Goal: Task Accomplishment & Management: Use online tool/utility

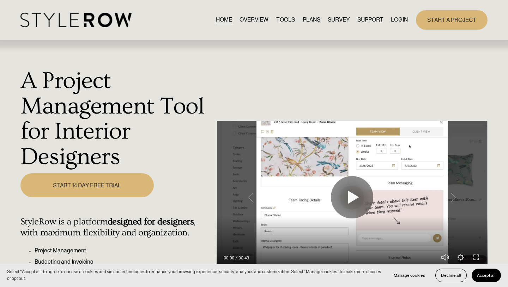
click at [397, 19] on link "LOGIN" at bounding box center [399, 20] width 17 height 10
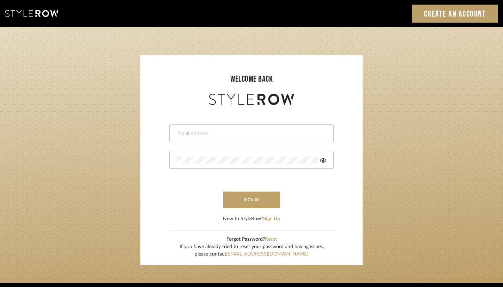
click at [251, 139] on div at bounding box center [251, 133] width 164 height 18
type input "janelli@tfoxproductions.com"
click at [324, 159] on icon at bounding box center [323, 160] width 6 height 4
click at [229, 197] on button "sign in" at bounding box center [251, 199] width 56 height 17
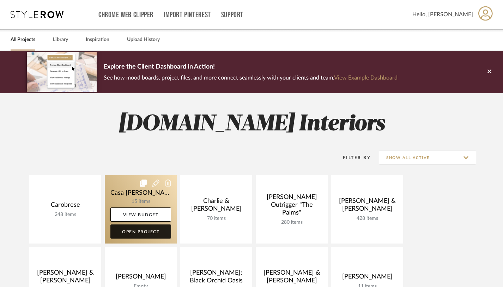
click at [137, 230] on link "Open Project" at bounding box center [140, 231] width 61 height 14
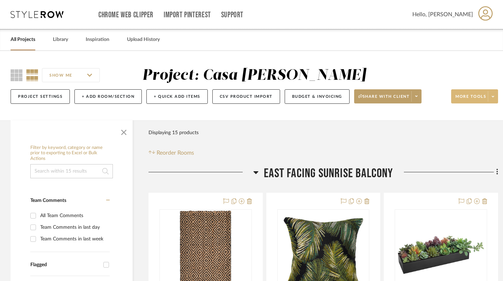
click at [492, 96] on span at bounding box center [493, 96] width 10 height 11
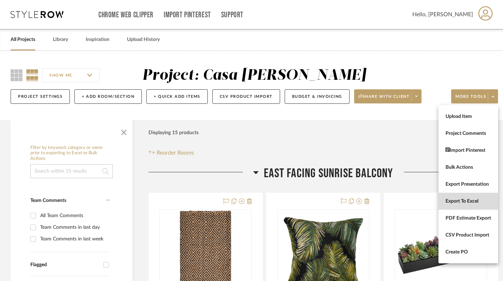
click at [462, 198] on button "Export To Excel" at bounding box center [469, 201] width 60 height 17
